Goal: Obtain resource: Download file/media

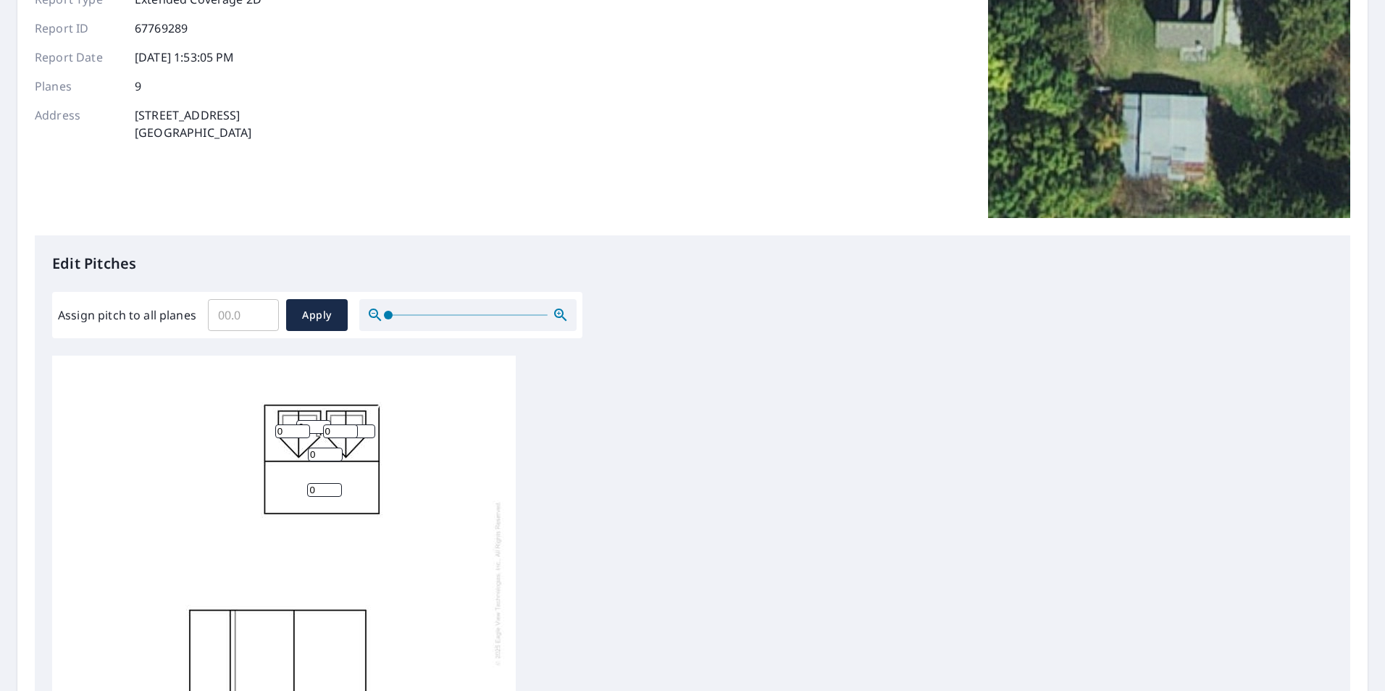
scroll to position [166, 0]
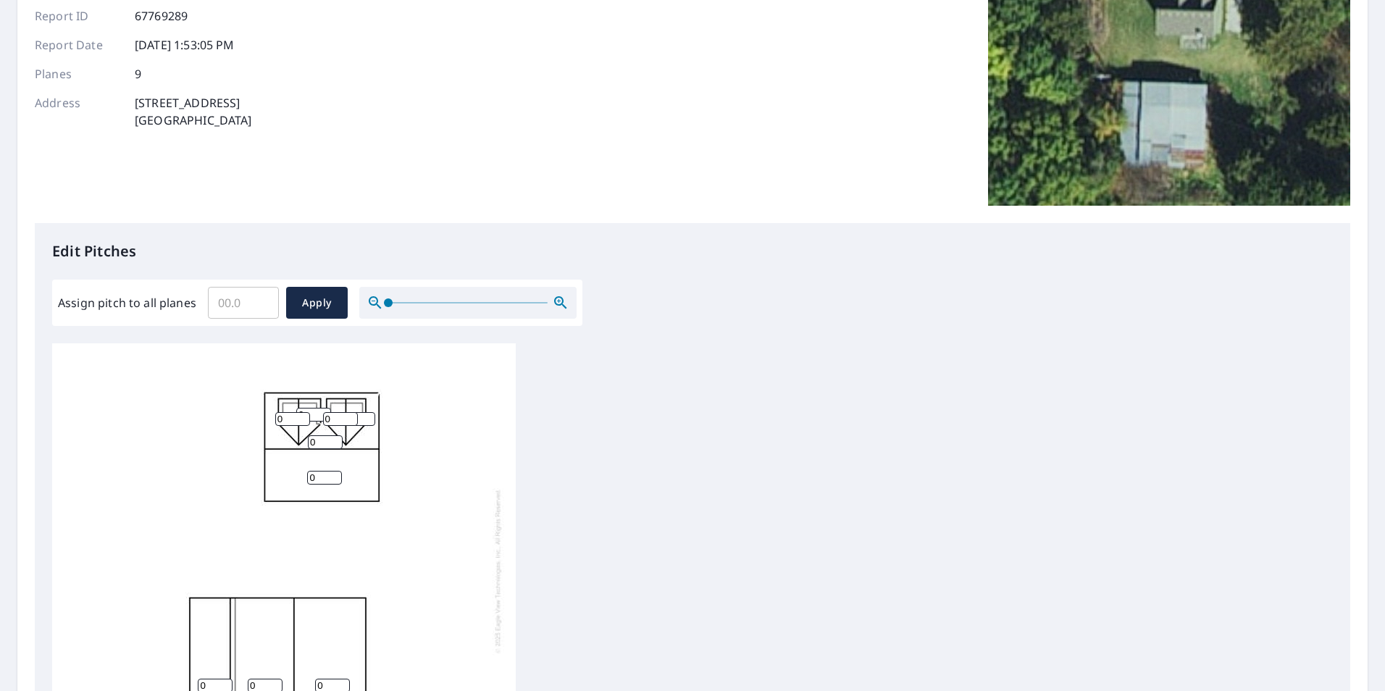
click at [228, 298] on input "Assign pitch to all planes" at bounding box center [243, 303] width 71 height 41
type input "9"
click at [318, 304] on span "Apply" at bounding box center [317, 303] width 38 height 18
type input "9"
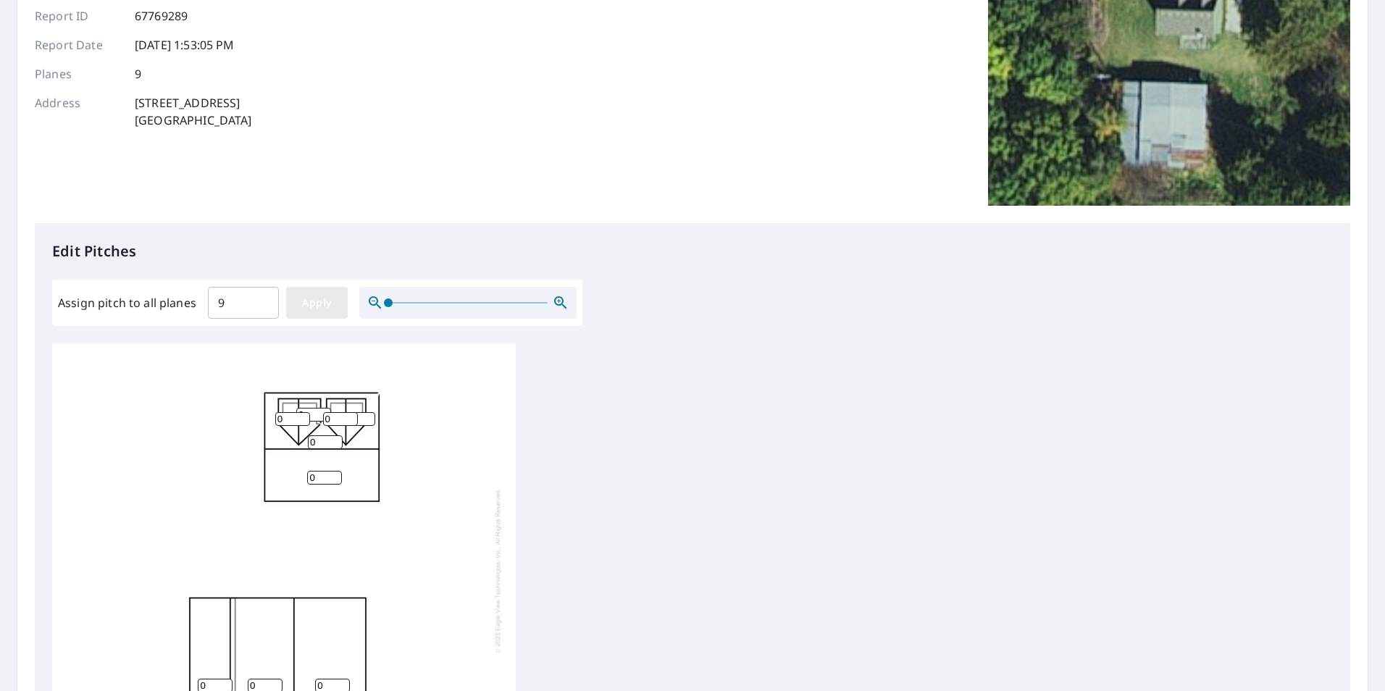
type input "9"
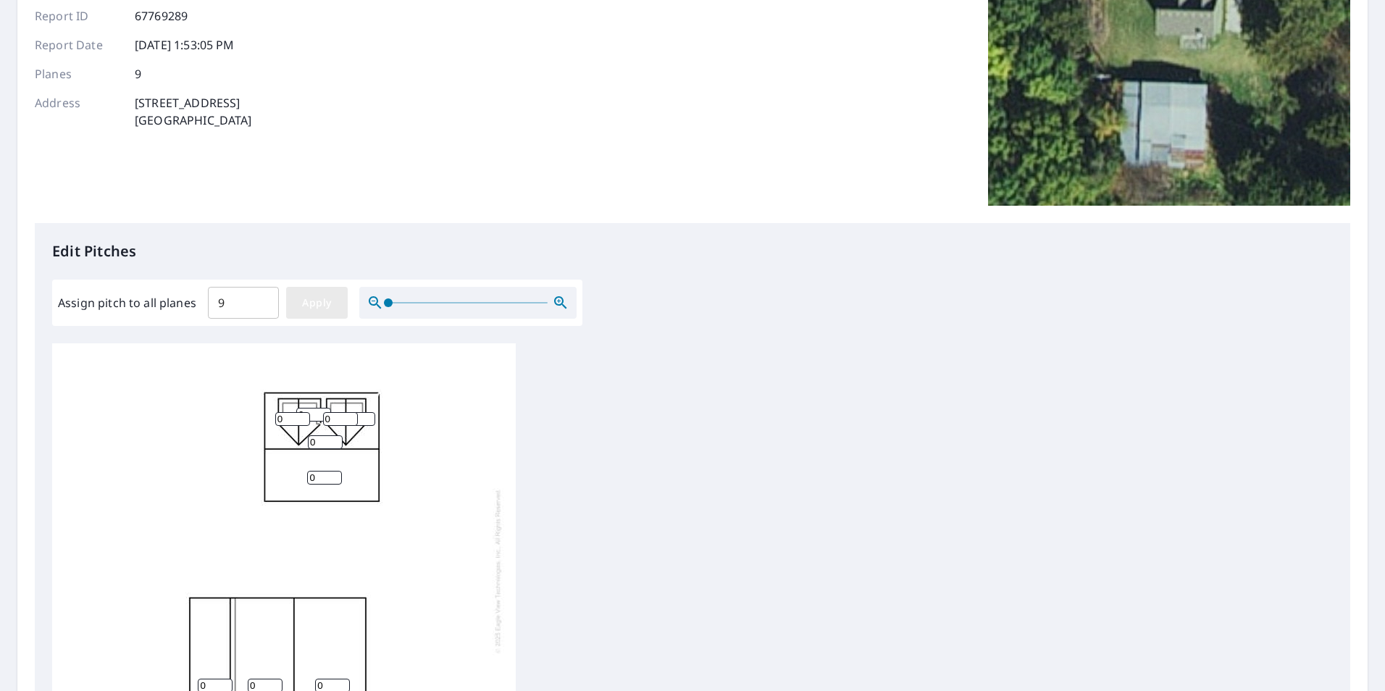
type input "9"
click at [321, 306] on span "Apply" at bounding box center [317, 303] width 38 height 18
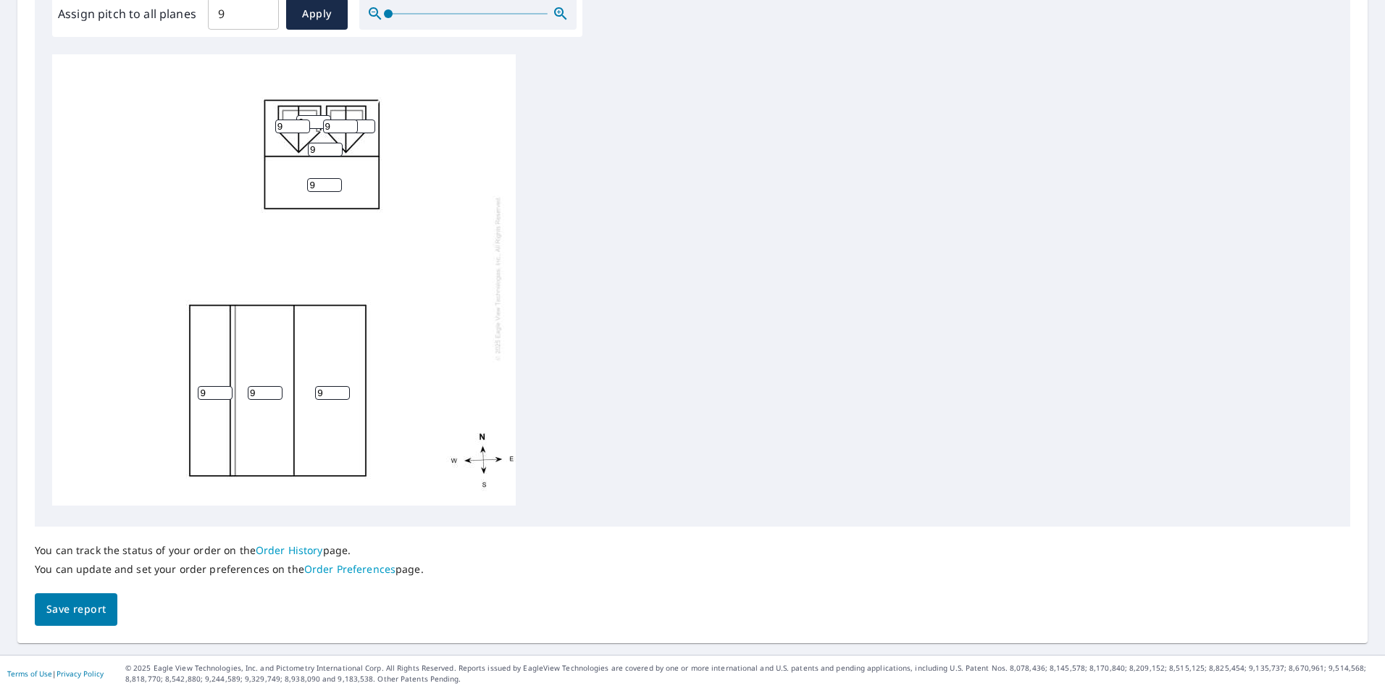
scroll to position [456, 0]
click at [72, 600] on span "Save report" at bounding box center [75, 609] width 59 height 18
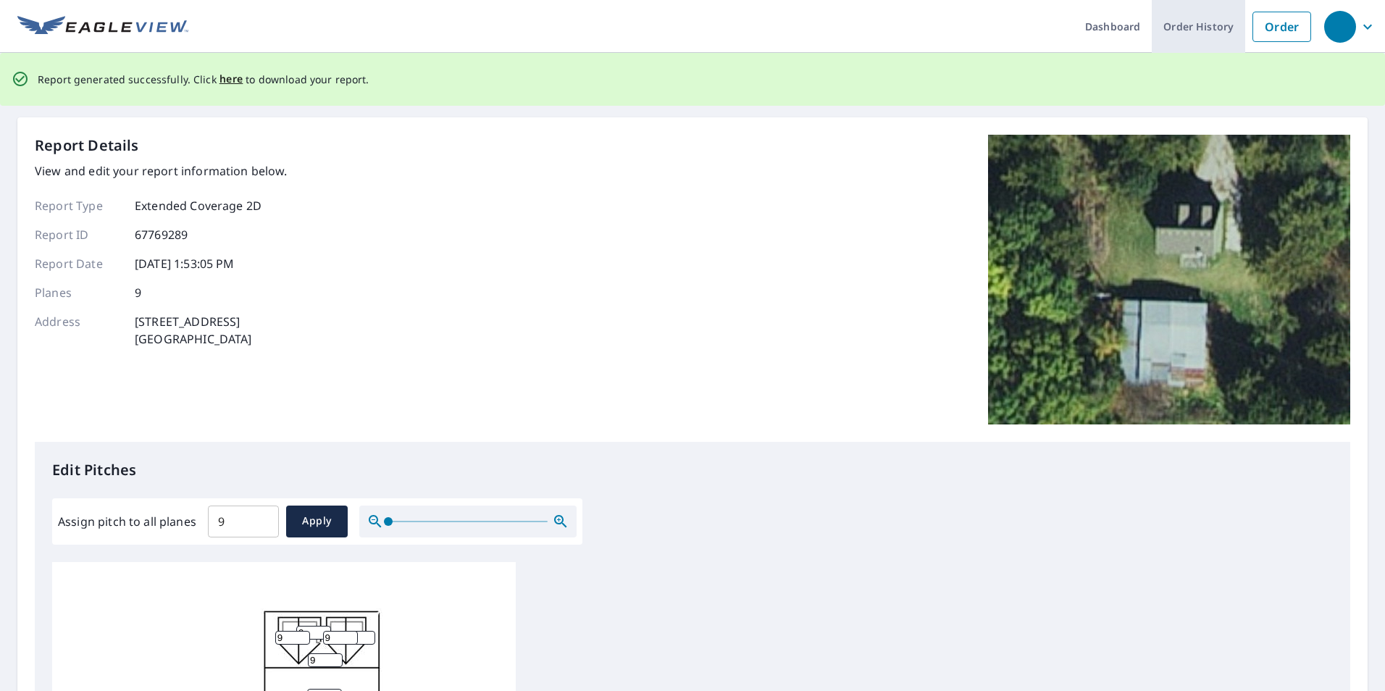
click at [1205, 30] on link "Order History" at bounding box center [1198, 26] width 93 height 53
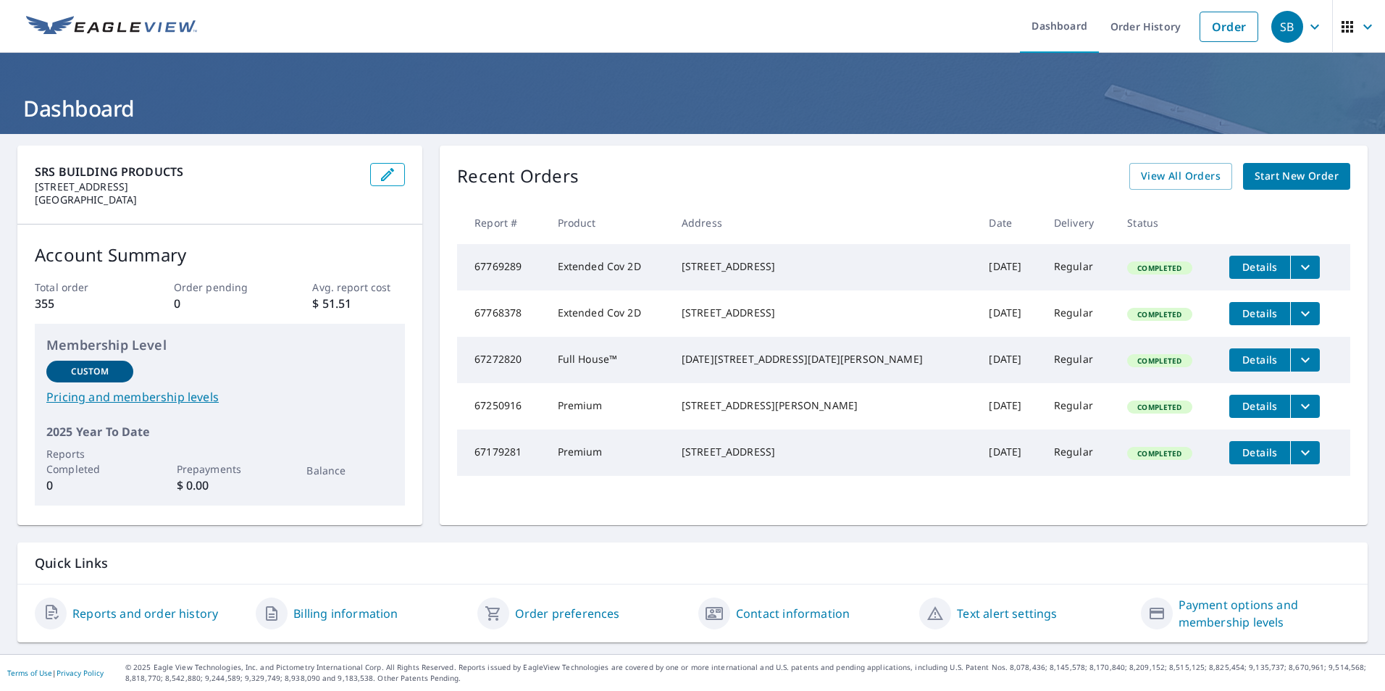
click at [1297, 262] on icon "filesDropdownBtn-67769289" at bounding box center [1305, 267] width 17 height 17
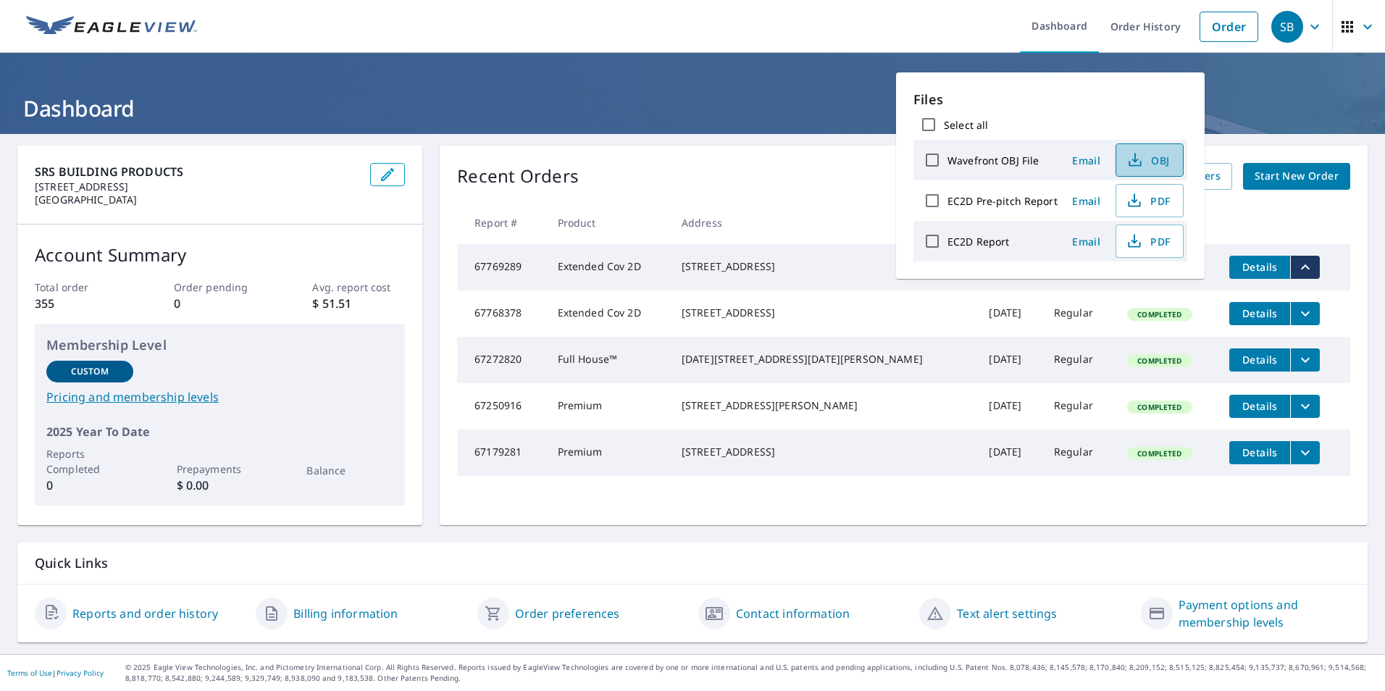
click at [1137, 161] on icon "button" at bounding box center [1135, 159] width 17 height 17
click at [1085, 160] on span "Email" at bounding box center [1086, 161] width 35 height 14
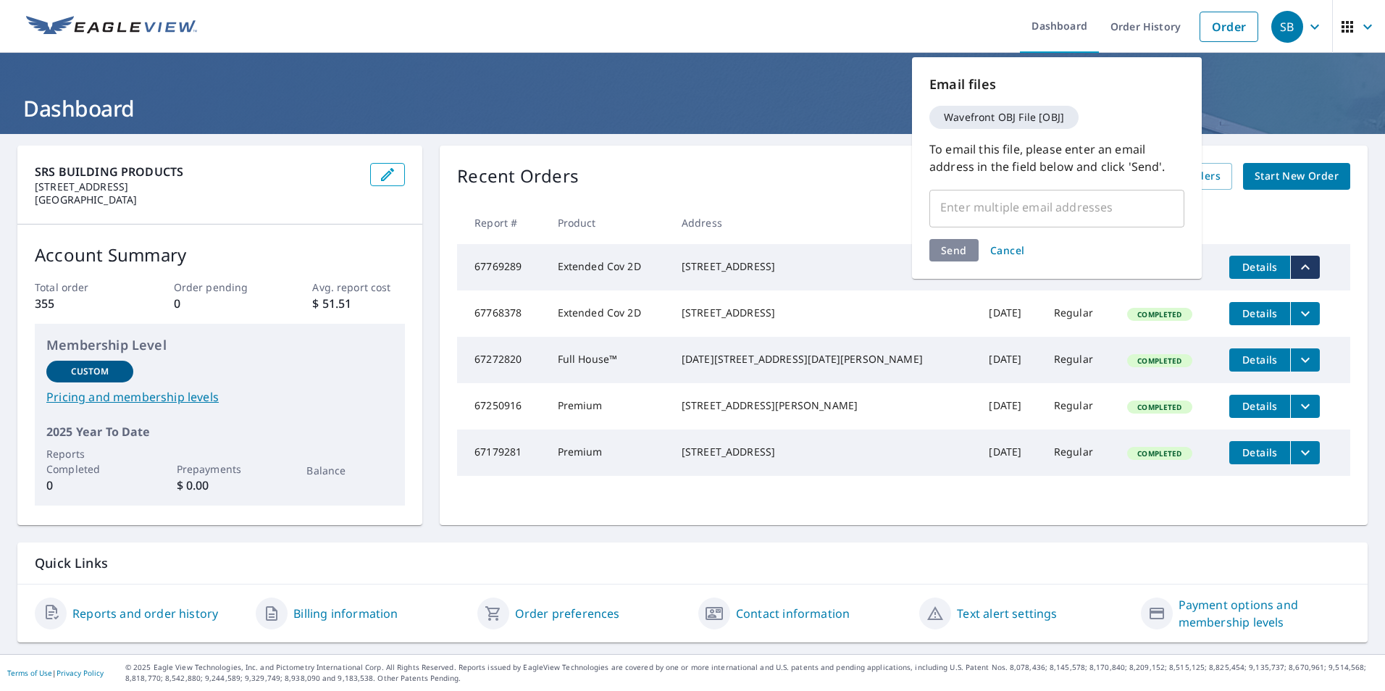
click at [972, 212] on input "text" at bounding box center [1046, 207] width 220 height 28
type input "[EMAIL_ADDRESS][DOMAIN_NAME]"
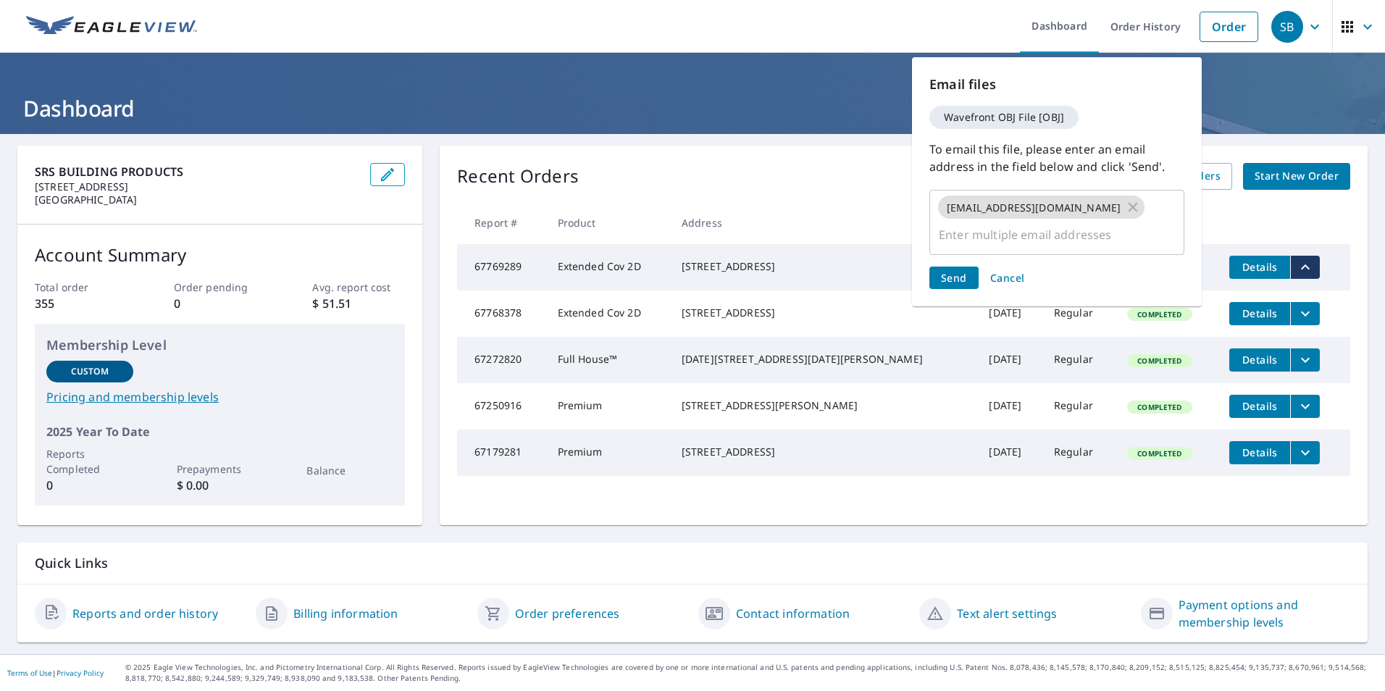
click at [946, 267] on div "Send Cancel" at bounding box center [1057, 278] width 255 height 22
click at [957, 271] on span "Send" at bounding box center [954, 278] width 26 height 14
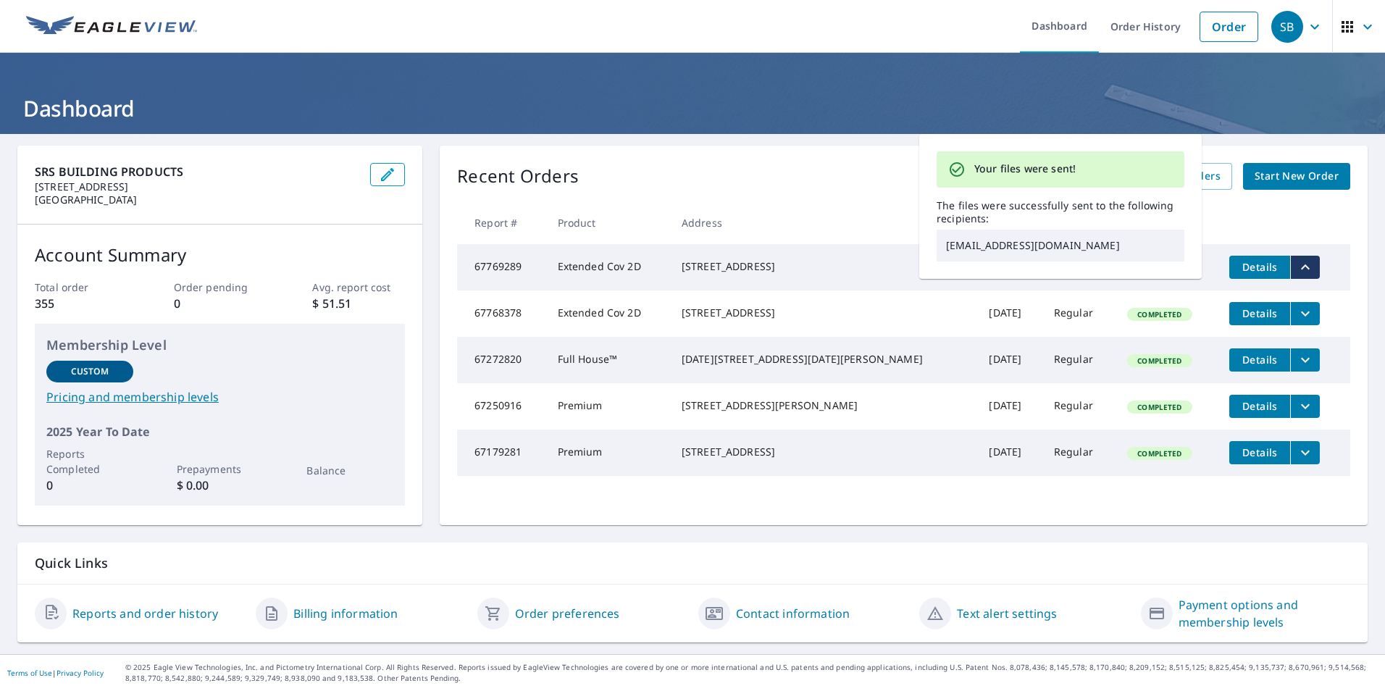
click at [1301, 316] on icon "filesDropdownBtn-67768378" at bounding box center [1305, 313] width 9 height 5
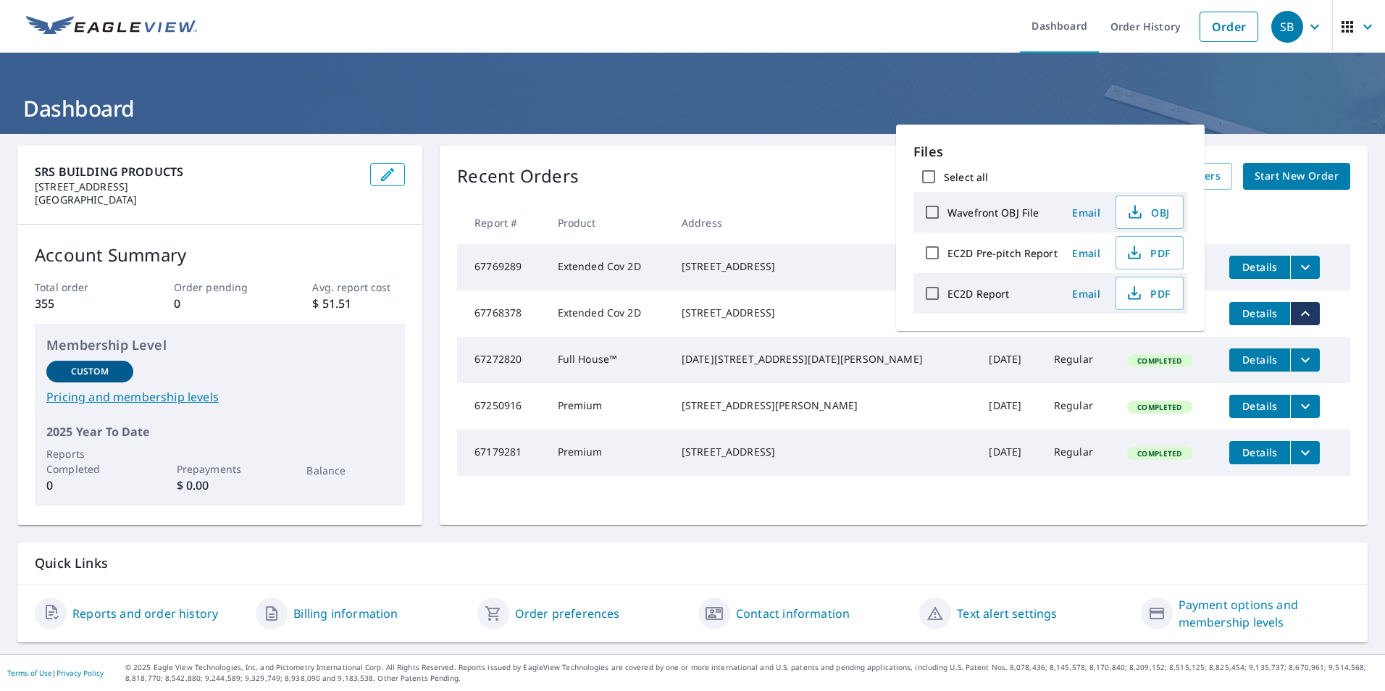
click at [1089, 216] on span "Email" at bounding box center [1086, 213] width 35 height 14
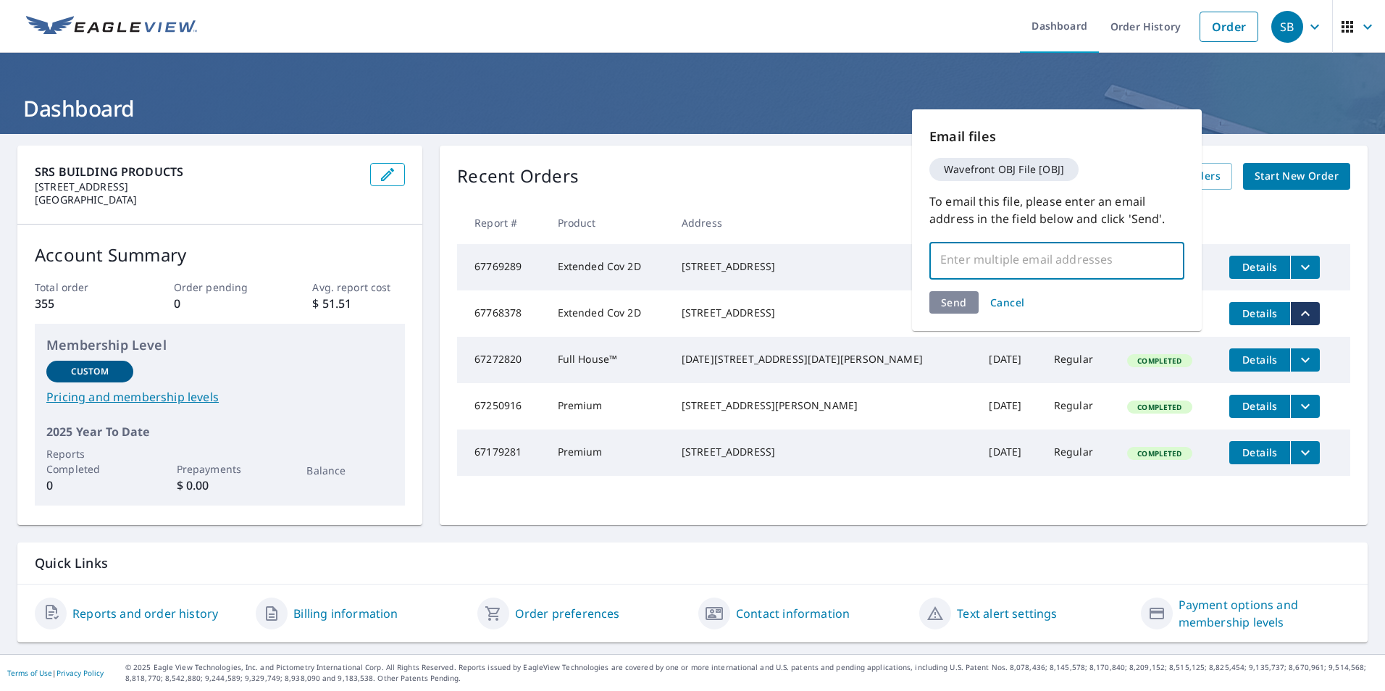
click at [998, 260] on input "text" at bounding box center [1046, 260] width 220 height 28
type input "[EMAIL_ADDRESS][DOMAIN_NAME]"
click at [956, 301] on div "Send Cancel" at bounding box center [1057, 302] width 255 height 22
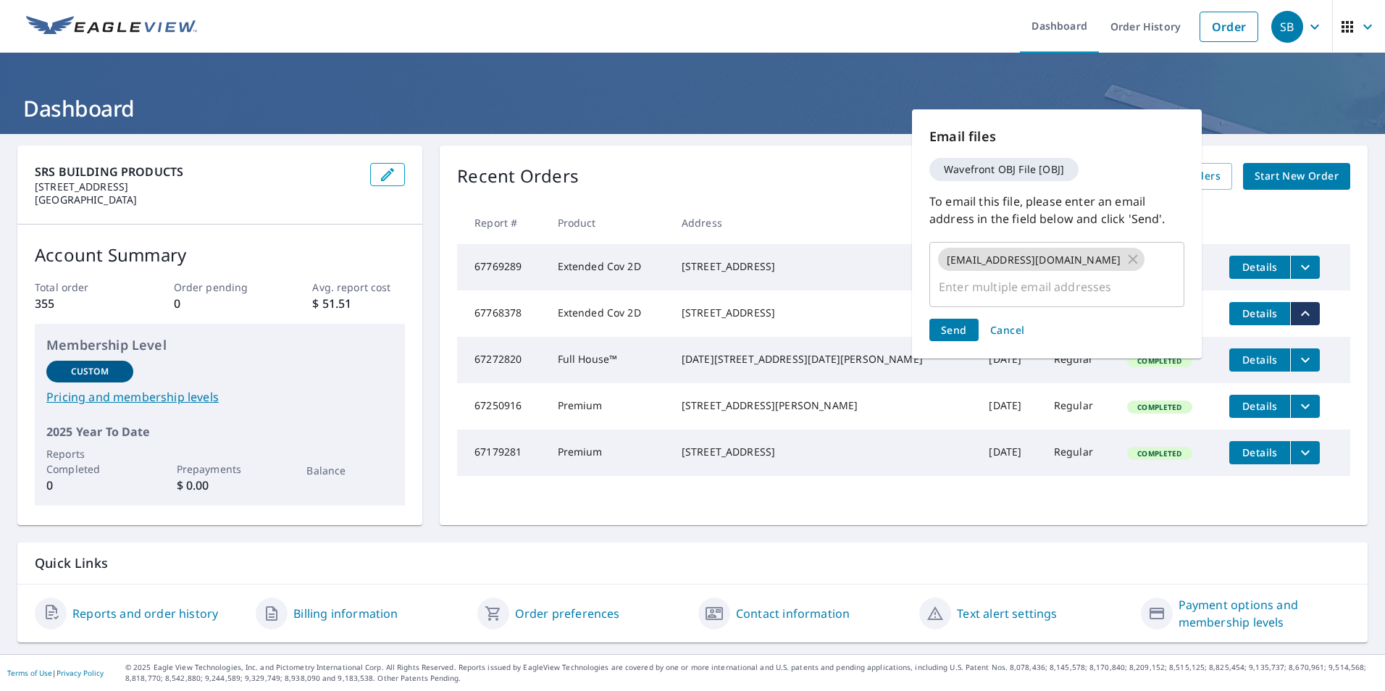
click at [953, 323] on span "Send" at bounding box center [954, 330] width 26 height 14
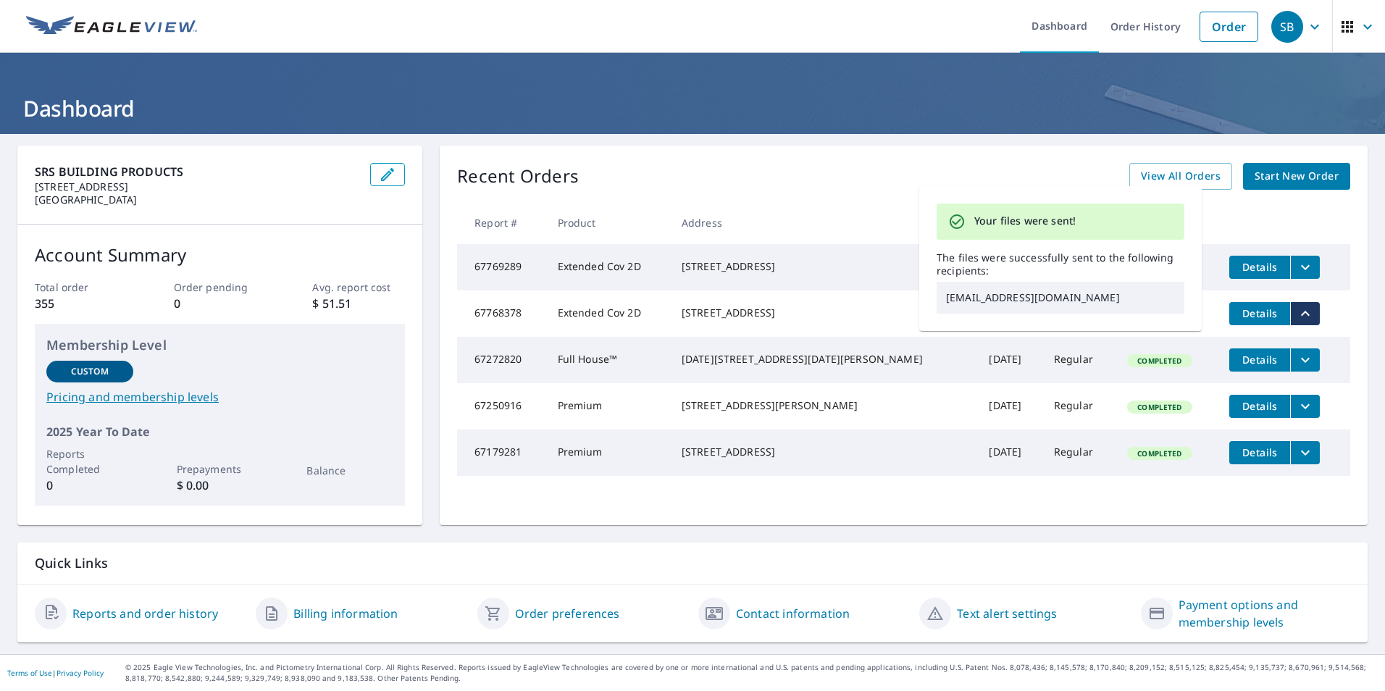
click at [955, 159] on div "Recent Orders View All Orders Start New Order Report # Product Address Date Del…" at bounding box center [904, 336] width 928 height 380
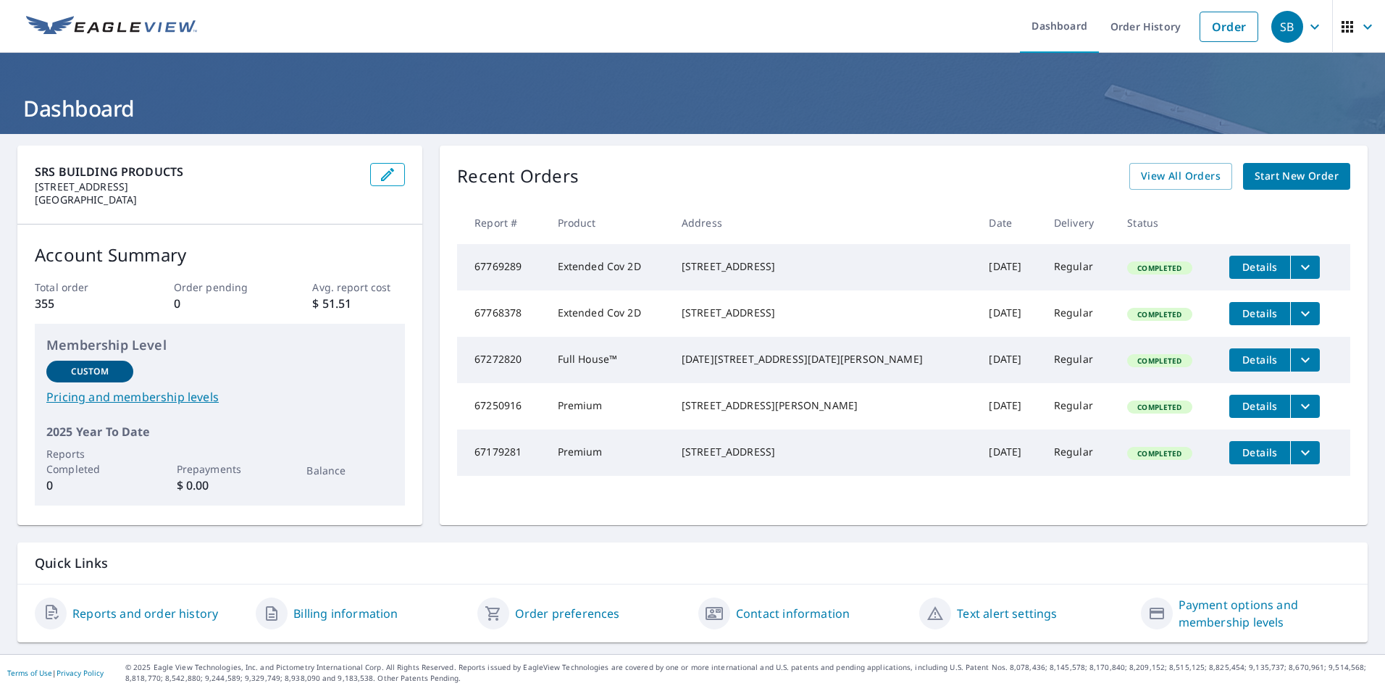
click at [1297, 317] on icon "filesDropdownBtn-67768378" at bounding box center [1305, 313] width 17 height 17
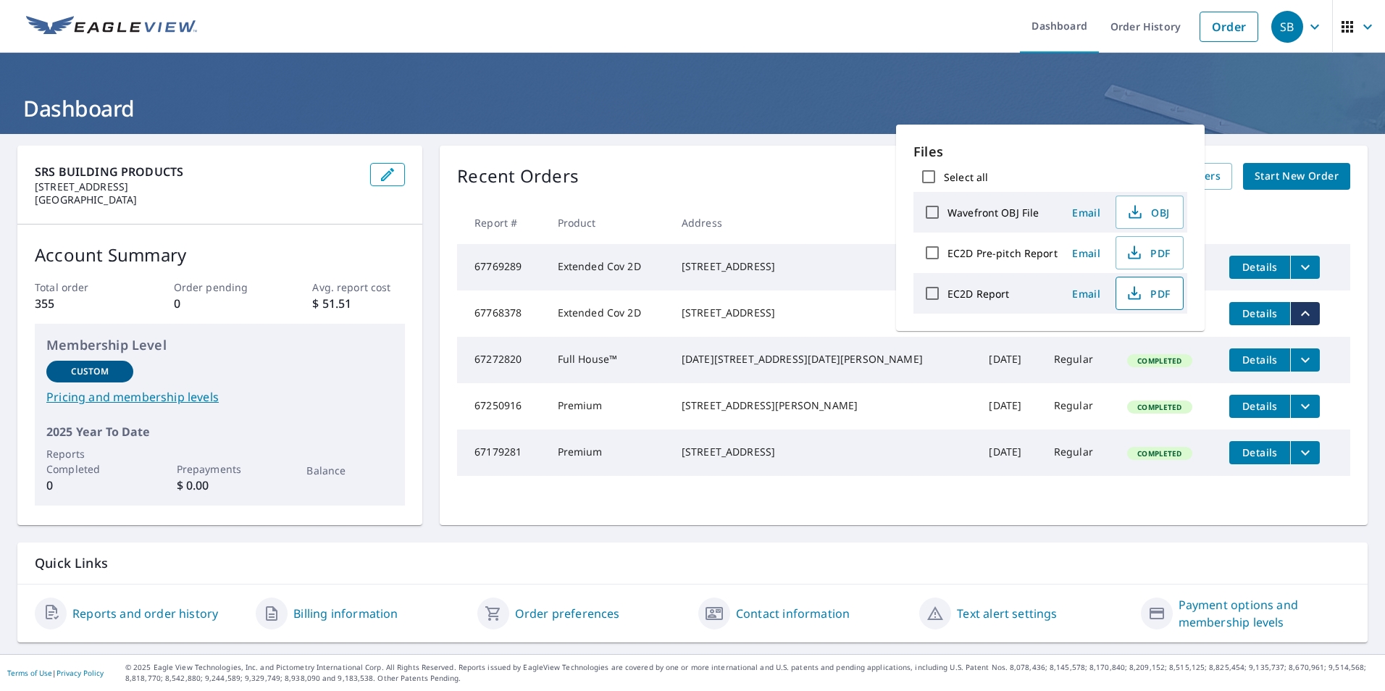
click at [1140, 292] on icon "button" at bounding box center [1134, 293] width 17 height 17
click at [1140, 292] on icon "button" at bounding box center [1134, 293] width 23 height 23
click at [930, 21] on ul "Dashboard Order History Order" at bounding box center [736, 26] width 1060 height 53
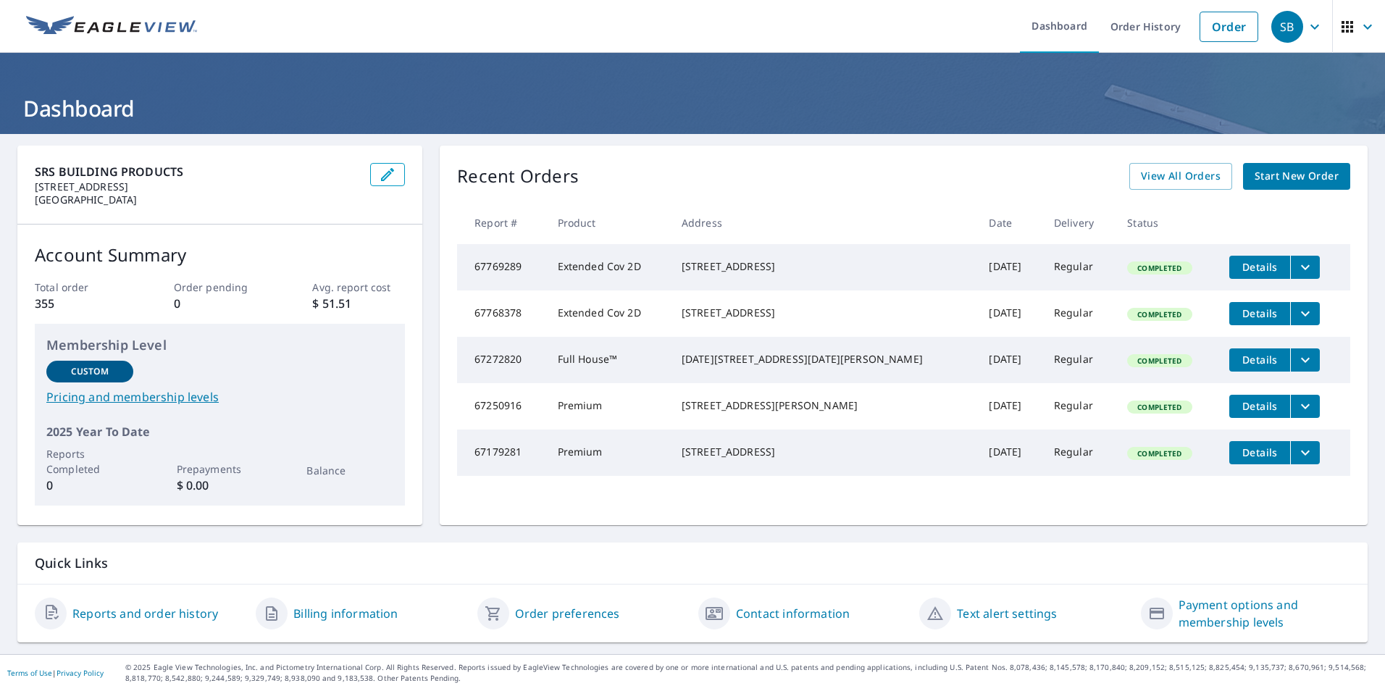
click at [1297, 265] on icon "filesDropdownBtn-67769289" at bounding box center [1305, 267] width 17 height 17
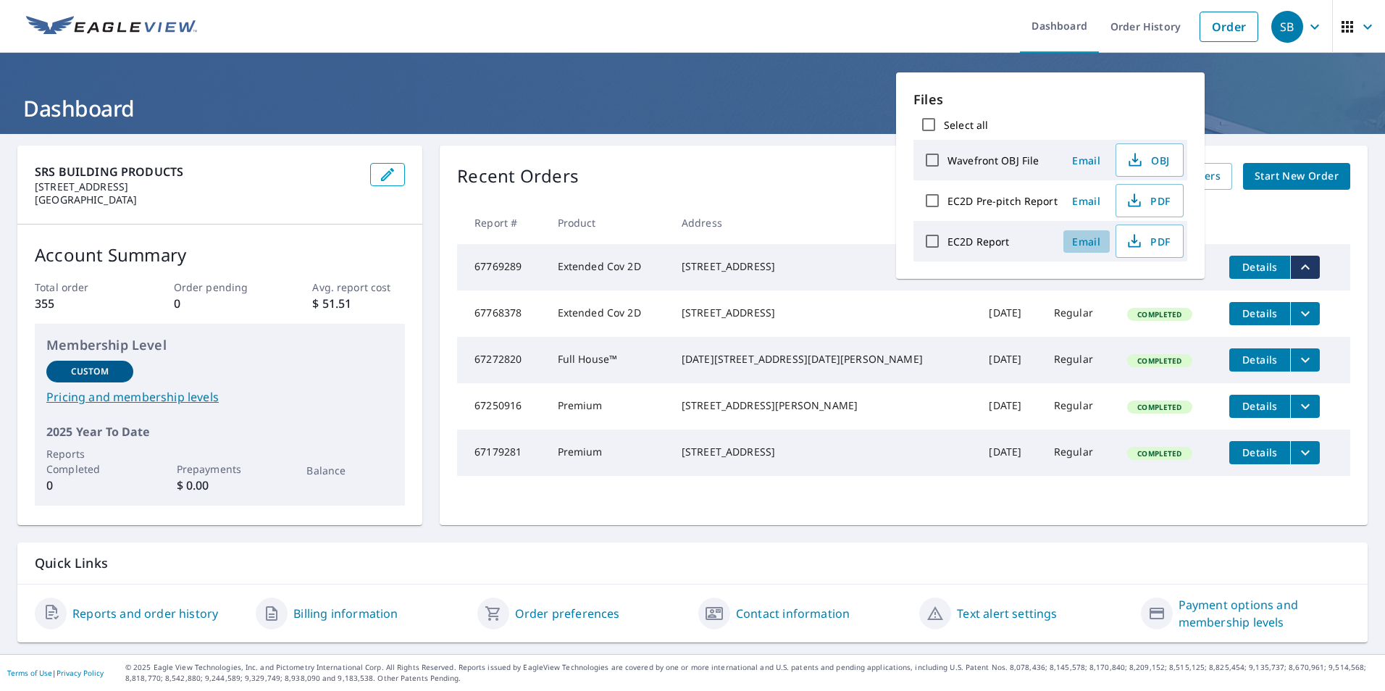
click at [1085, 243] on span "Email" at bounding box center [1086, 242] width 35 height 14
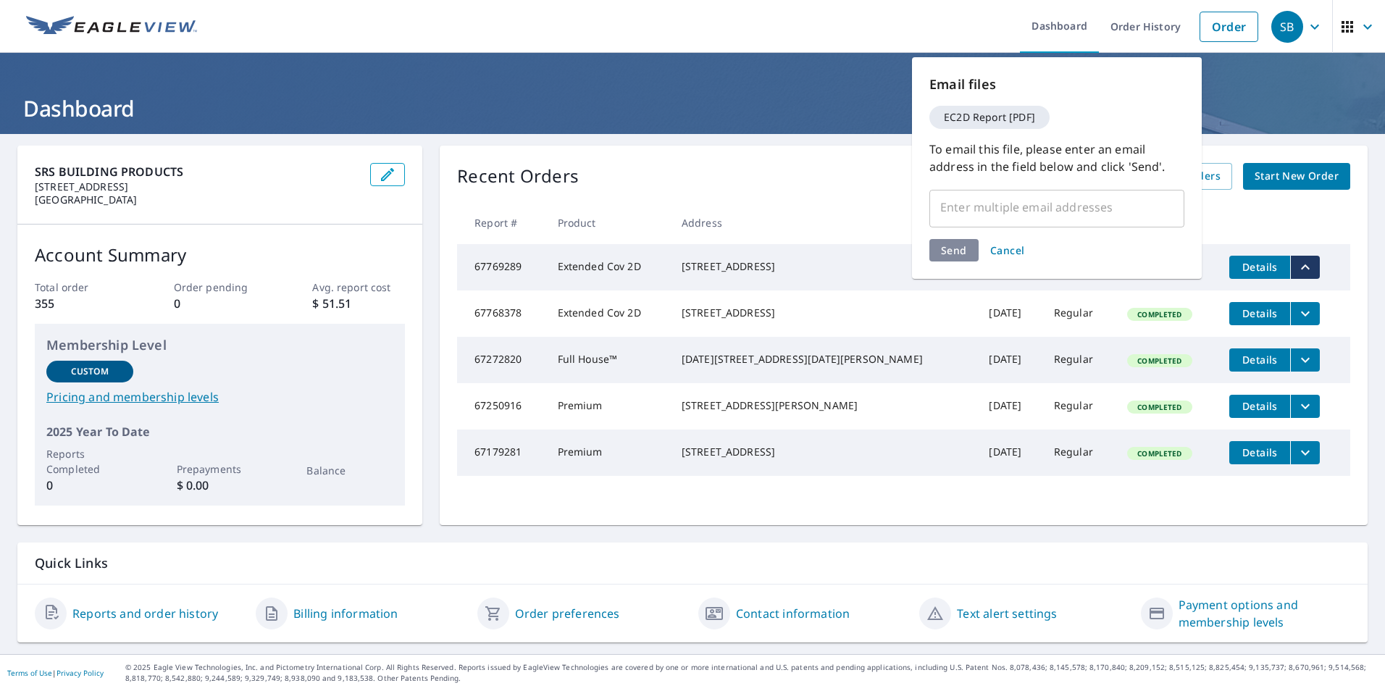
click at [769, 112] on h1 "Dashboard" at bounding box center [692, 108] width 1351 height 30
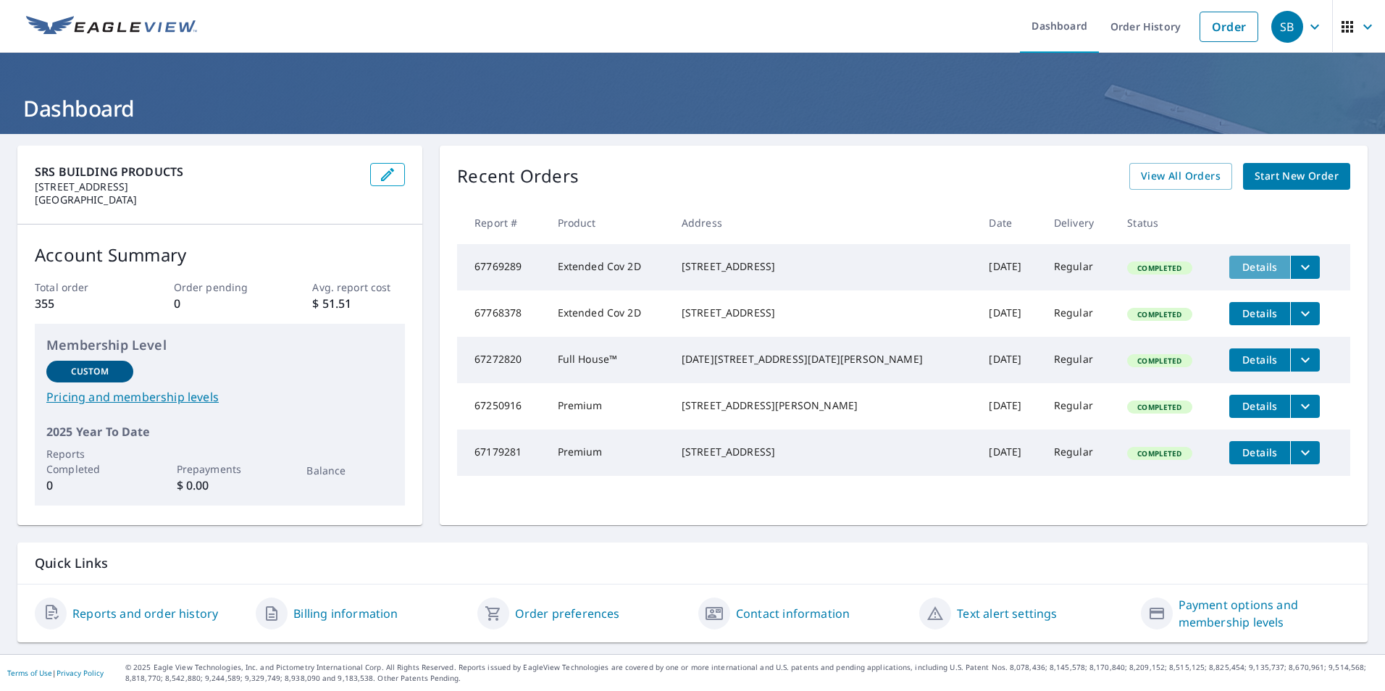
click at [1247, 266] on span "Details" at bounding box center [1259, 267] width 43 height 14
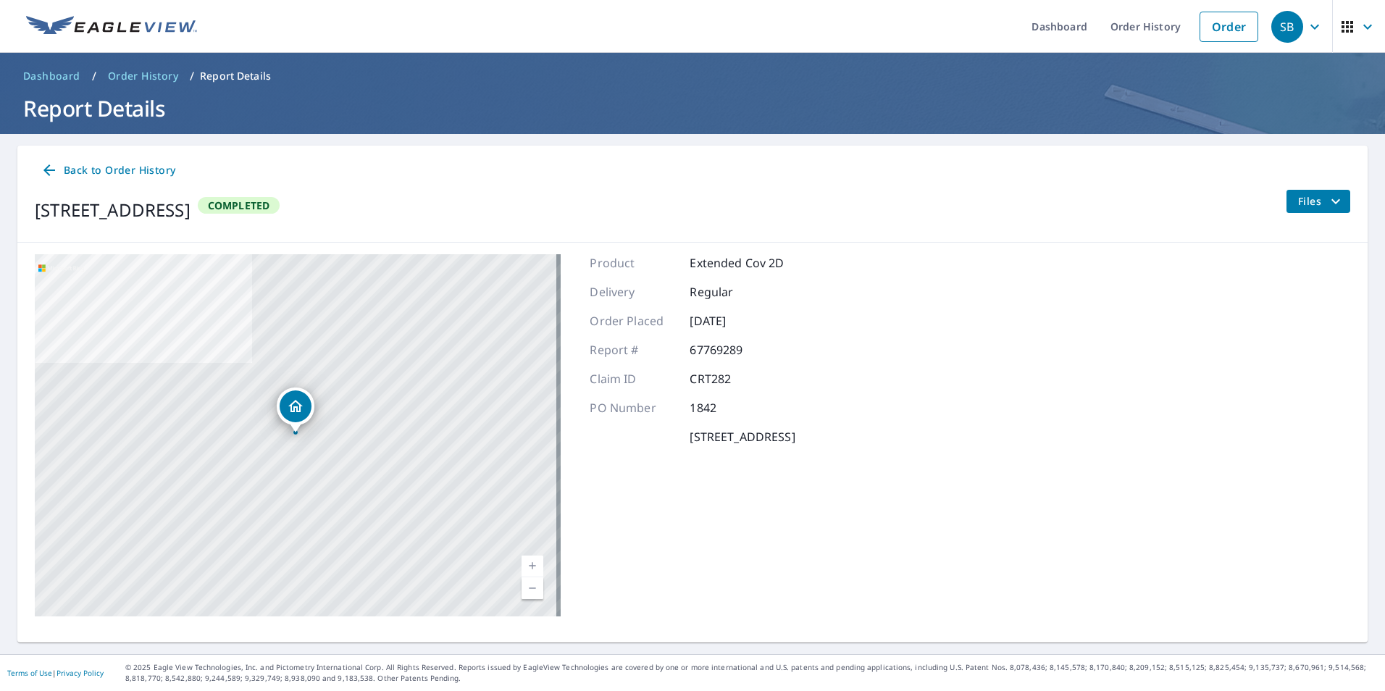
click at [1327, 208] on icon "filesDropdownBtn-67769289" at bounding box center [1335, 201] width 17 height 17
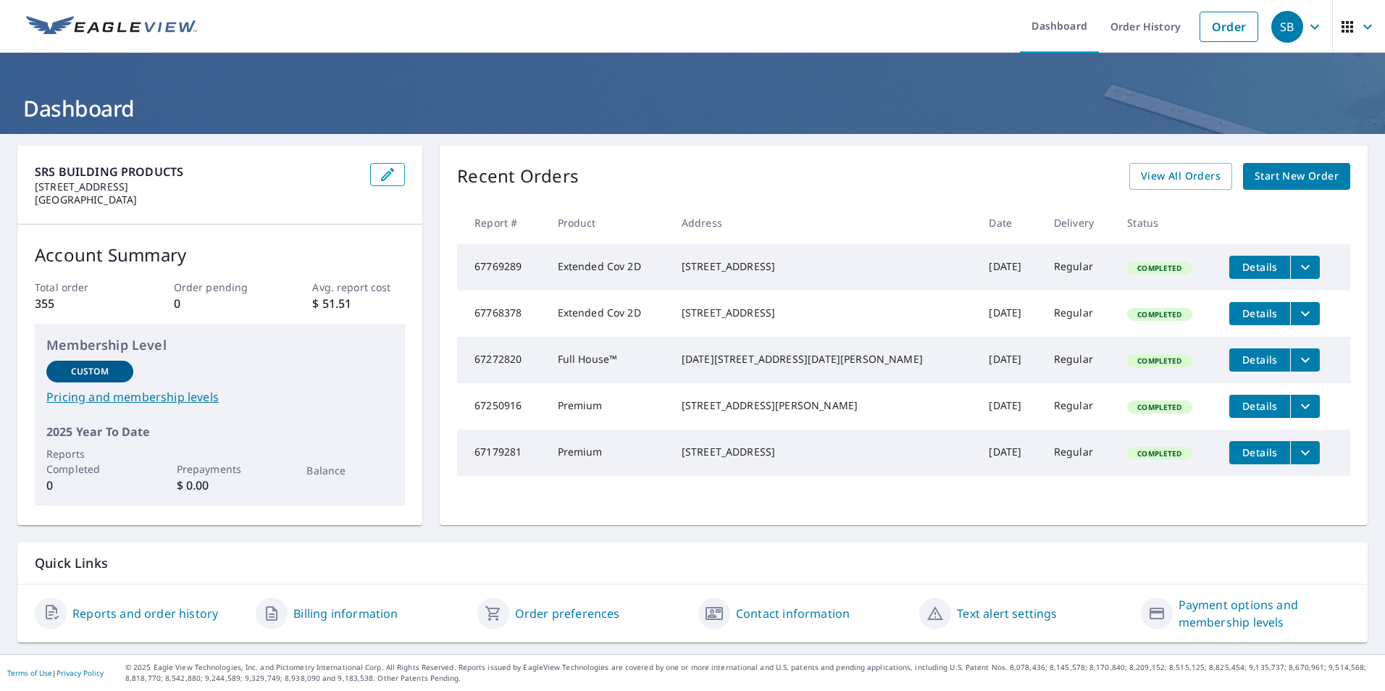
click at [1238, 270] on span "Details" at bounding box center [1259, 267] width 43 height 14
click at [1290, 320] on button "filesDropdownBtn-67768378" at bounding box center [1305, 313] width 30 height 23
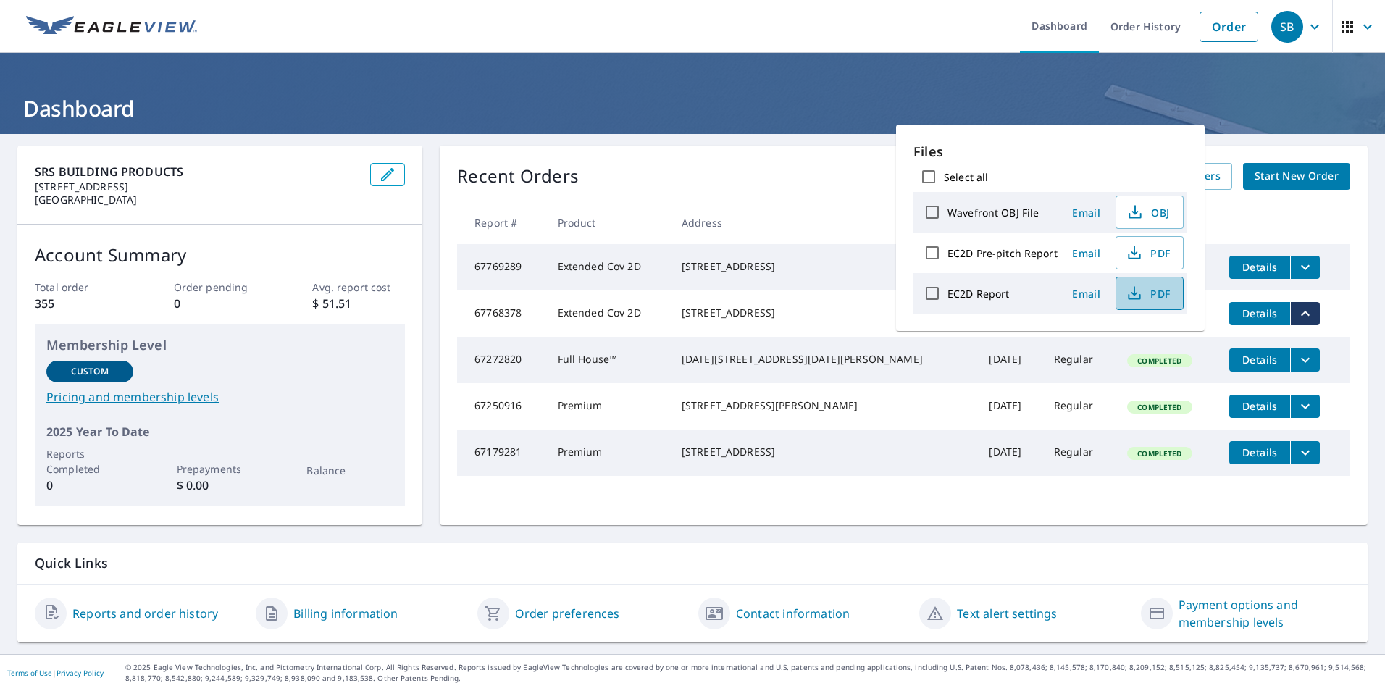
click at [1146, 294] on span "PDF" at bounding box center [1148, 293] width 46 height 17
click at [938, 293] on input "EC2D Report" at bounding box center [932, 293] width 30 height 30
checkbox input "true"
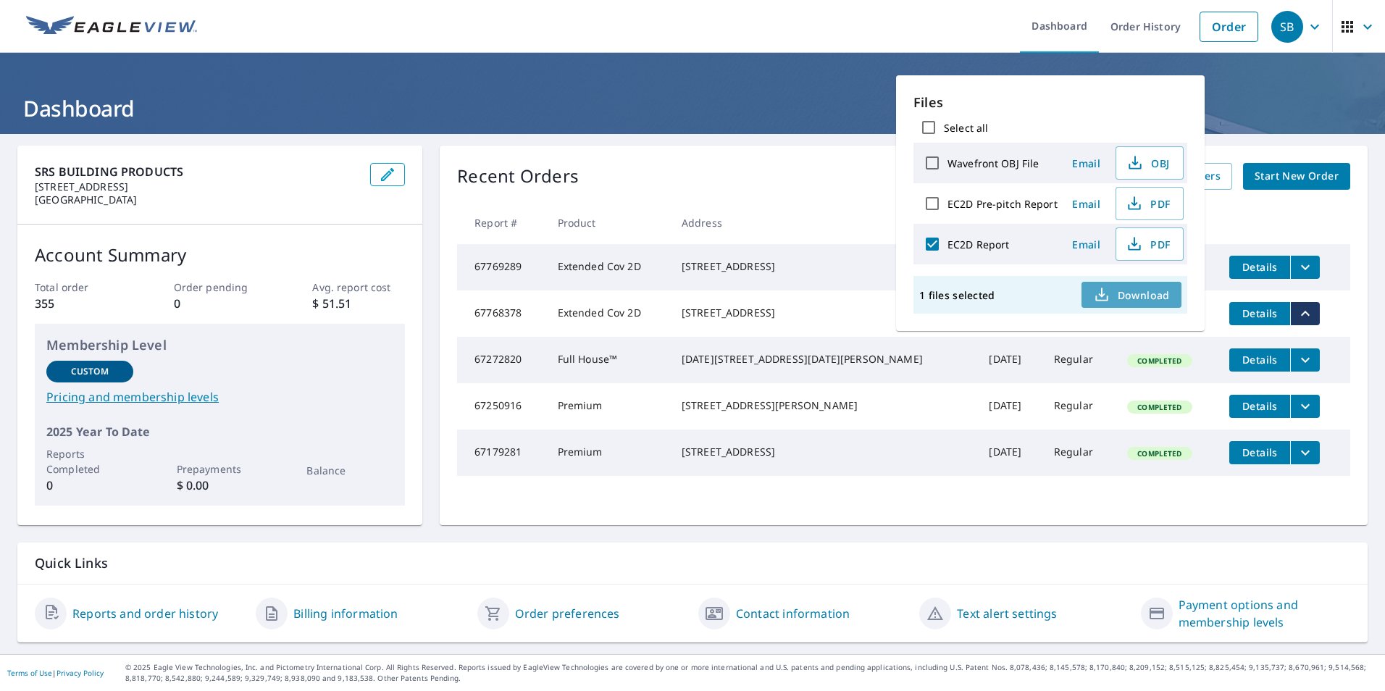
click at [1112, 301] on span "Download" at bounding box center [1131, 294] width 77 height 17
